Goal: Use online tool/utility: Utilize a website feature to perform a specific function

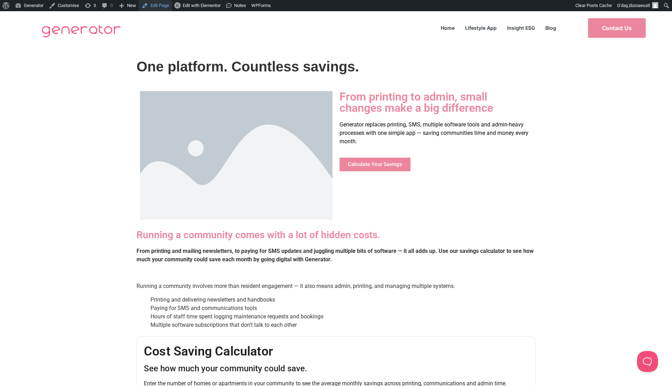
click at [163, 6] on link "Edit Page" at bounding box center [155, 5] width 33 height 11
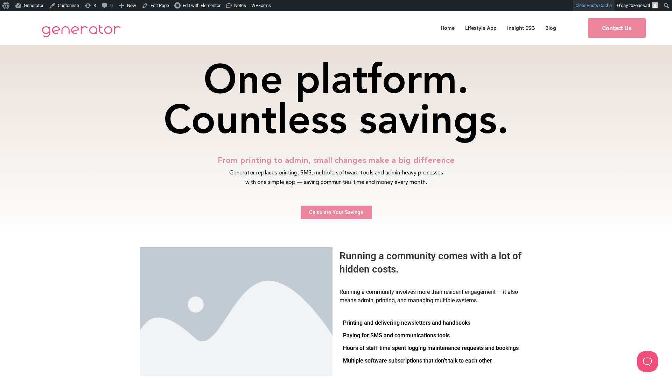
click at [609, 9] on link "Clear Posts Cache" at bounding box center [594, 5] width 42 height 11
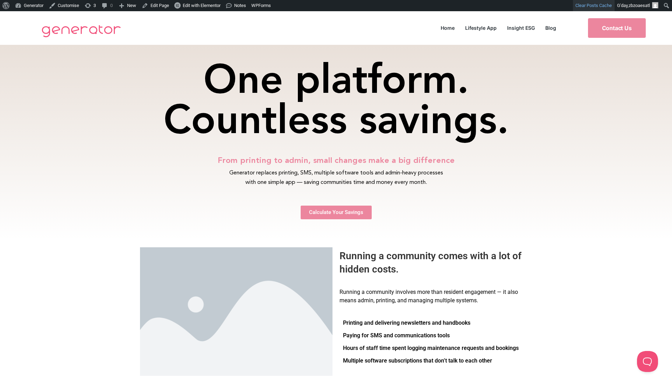
click at [609, 9] on link "Clear Posts Cache" at bounding box center [594, 5] width 42 height 11
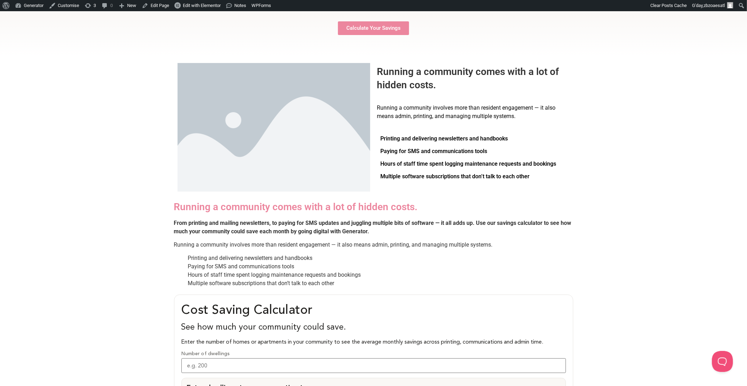
scroll to position [365, 0]
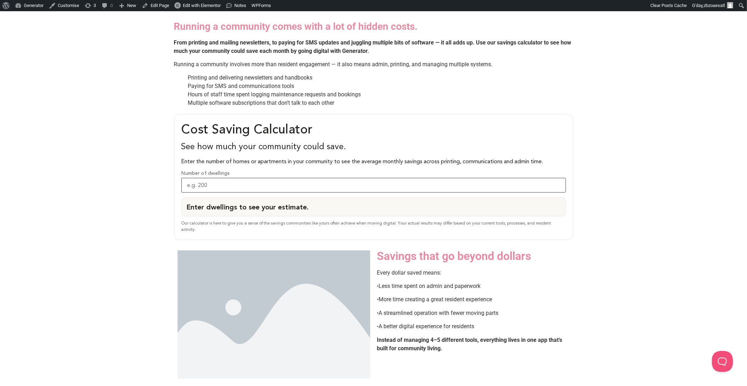
click at [319, 185] on input "Number of dwellings" at bounding box center [373, 185] width 384 height 15
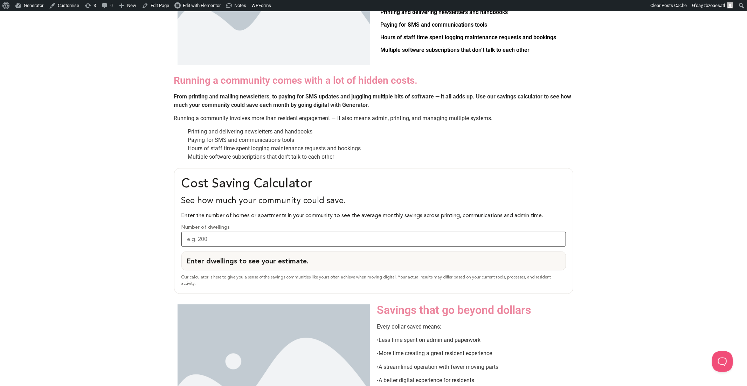
scroll to position [321, 0]
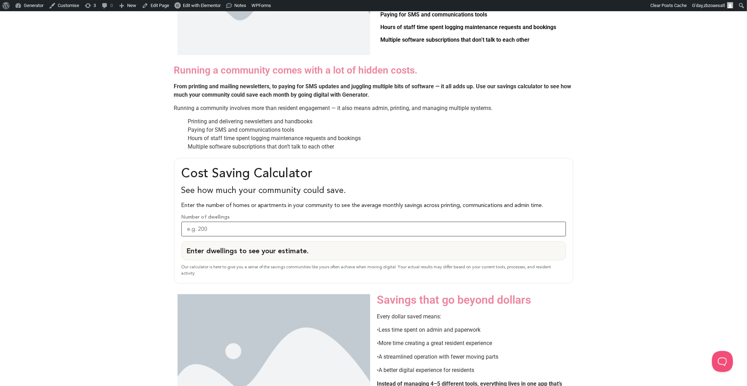
click at [354, 227] on input "Number of dwellings" at bounding box center [373, 229] width 384 height 15
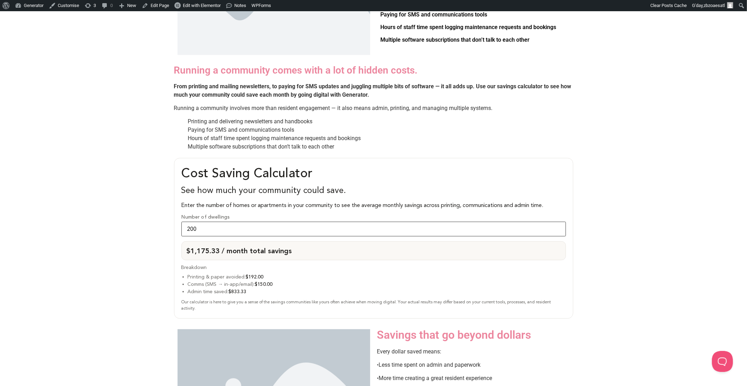
scroll to position [334, 0]
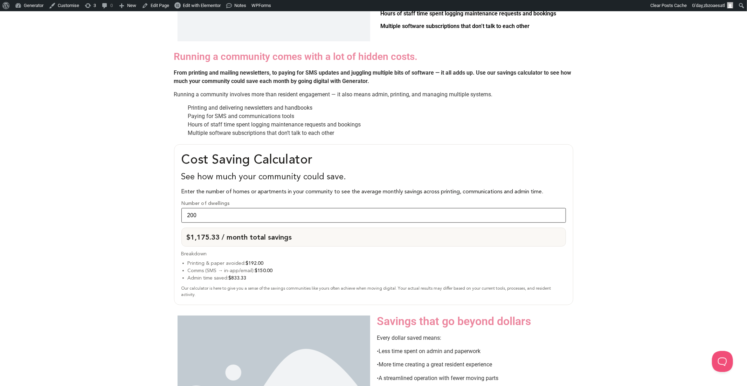
type input "200"
drag, startPoint x: 219, startPoint y: 260, endPoint x: 278, endPoint y: 276, distance: 61.4
click at [278, 276] on ul "Printing & paper avoided: $192.00 Comms (SMS → in-app/email): $150.00 Admin tim…" at bounding box center [377, 270] width 378 height 22
click at [278, 277] on li "Admin time saved: $833.33" at bounding box center [377, 277] width 378 height 7
drag, startPoint x: 314, startPoint y: 235, endPoint x: 170, endPoint y: 236, distance: 143.6
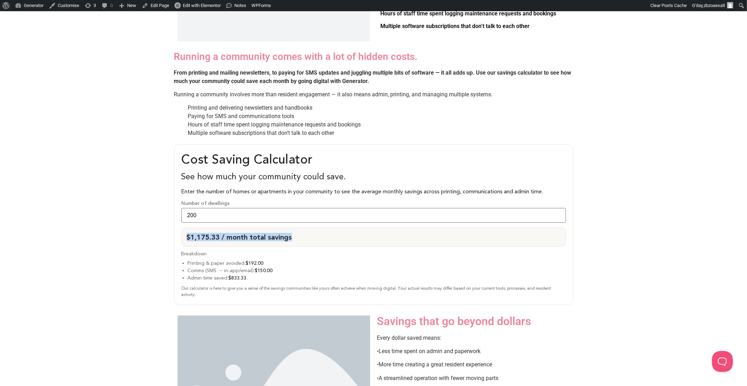
click at [170, 236] on div "Cost Saving Calculator See how much your community could save. Enter the number…" at bounding box center [373, 224] width 747 height 167
click at [240, 212] on input "200" at bounding box center [373, 215] width 384 height 15
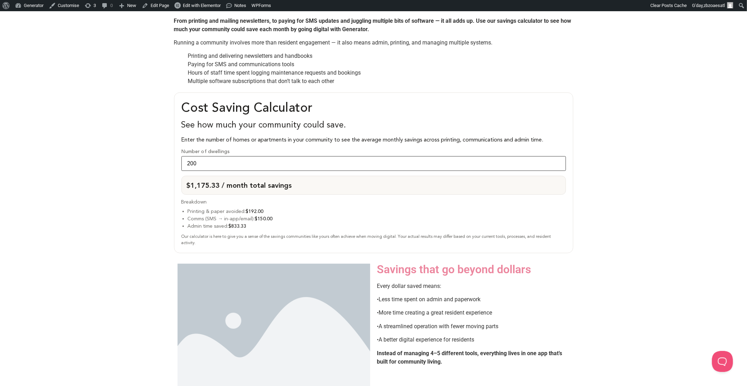
scroll to position [388, 0]
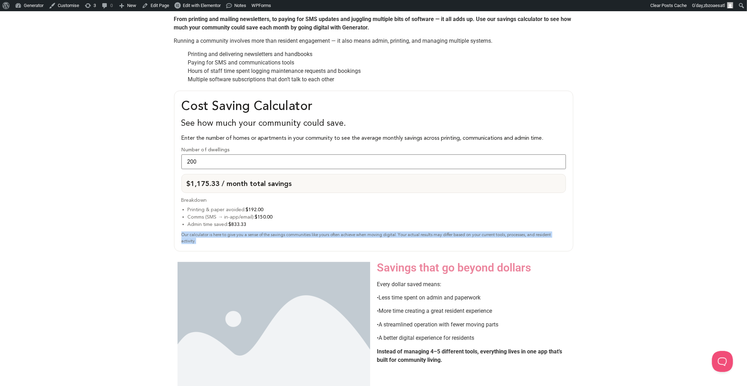
drag, startPoint x: 204, startPoint y: 243, endPoint x: 179, endPoint y: 231, distance: 28.2
click at [179, 231] on div "Cost Saving Calculator See how much your community could save. Enter the number…" at bounding box center [373, 171] width 399 height 160
click at [224, 241] on div "Our calculator is here to give you a sense of the savings communities like your…" at bounding box center [373, 237] width 384 height 13
drag, startPoint x: 217, startPoint y: 242, endPoint x: 185, endPoint y: 239, distance: 32.7
click at [185, 239] on div "Our calculator is here to give you a sense of the savings communities like your…" at bounding box center [373, 237] width 384 height 13
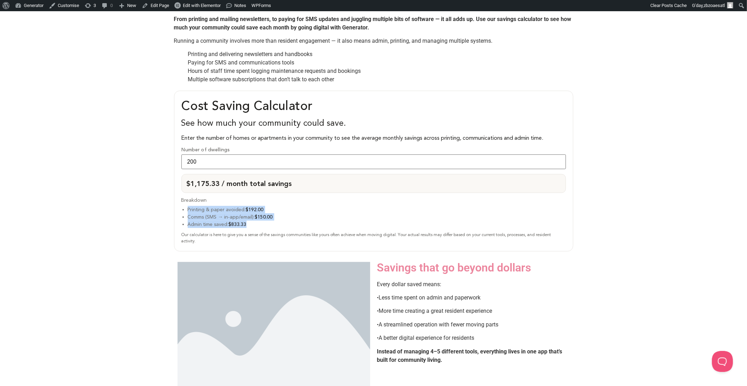
drag, startPoint x: 260, startPoint y: 224, endPoint x: 182, endPoint y: 209, distance: 79.1
click at [188, 209] on ul "Printing & paper avoided: $192.00 Comms (SMS → in-app/email): $150.00 Admin tim…" at bounding box center [377, 217] width 378 height 22
click at [247, 207] on strong "$192.00" at bounding box center [255, 210] width 18 height 6
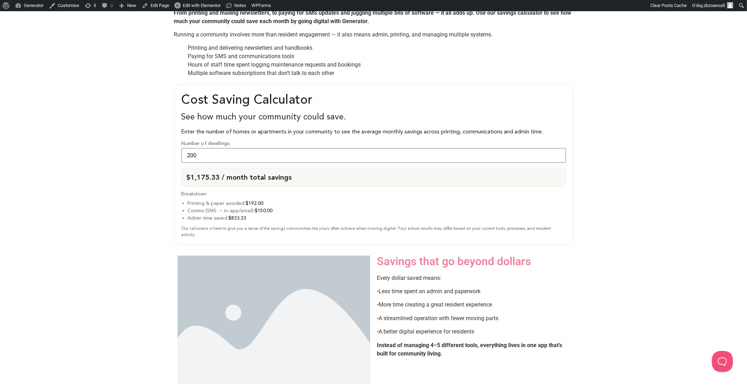
scroll to position [395, 0]
click at [228, 231] on div "Our calculator is here to give you a sense of the savings communities like your…" at bounding box center [373, 230] width 384 height 13
drag, startPoint x: 218, startPoint y: 232, endPoint x: 179, endPoint y: 227, distance: 39.6
click at [179, 227] on div "Cost Saving Calculator See how much your community could save. Enter the number…" at bounding box center [373, 164] width 399 height 160
click at [224, 233] on div "Our calculator is here to give you a sense of the savings communities like your…" at bounding box center [373, 230] width 384 height 13
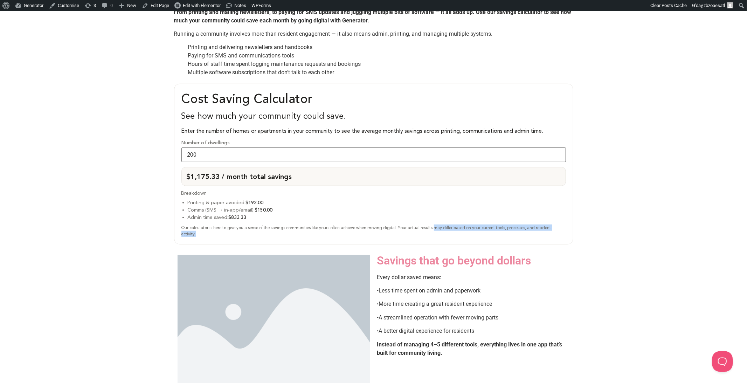
drag, startPoint x: 438, startPoint y: 227, endPoint x: 535, endPoint y: 235, distance: 97.3
click at [535, 235] on div "Our calculator is here to give you a sense of the savings communities like your…" at bounding box center [373, 230] width 384 height 13
click at [531, 237] on div "Cost Saving Calculator See how much your community could save. Enter the number…" at bounding box center [373, 164] width 399 height 160
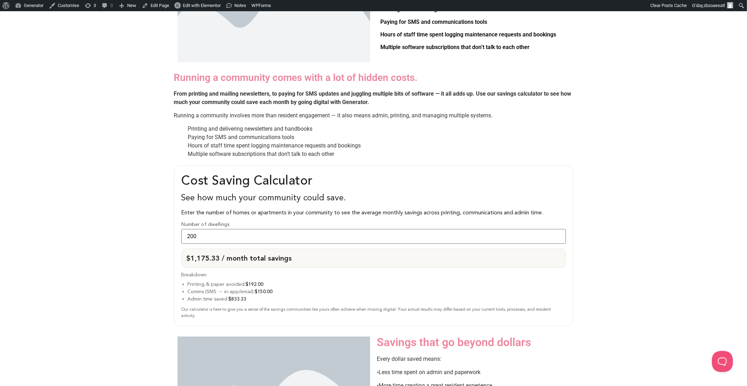
scroll to position [306, 0]
